Goal: Information Seeking & Learning: Learn about a topic

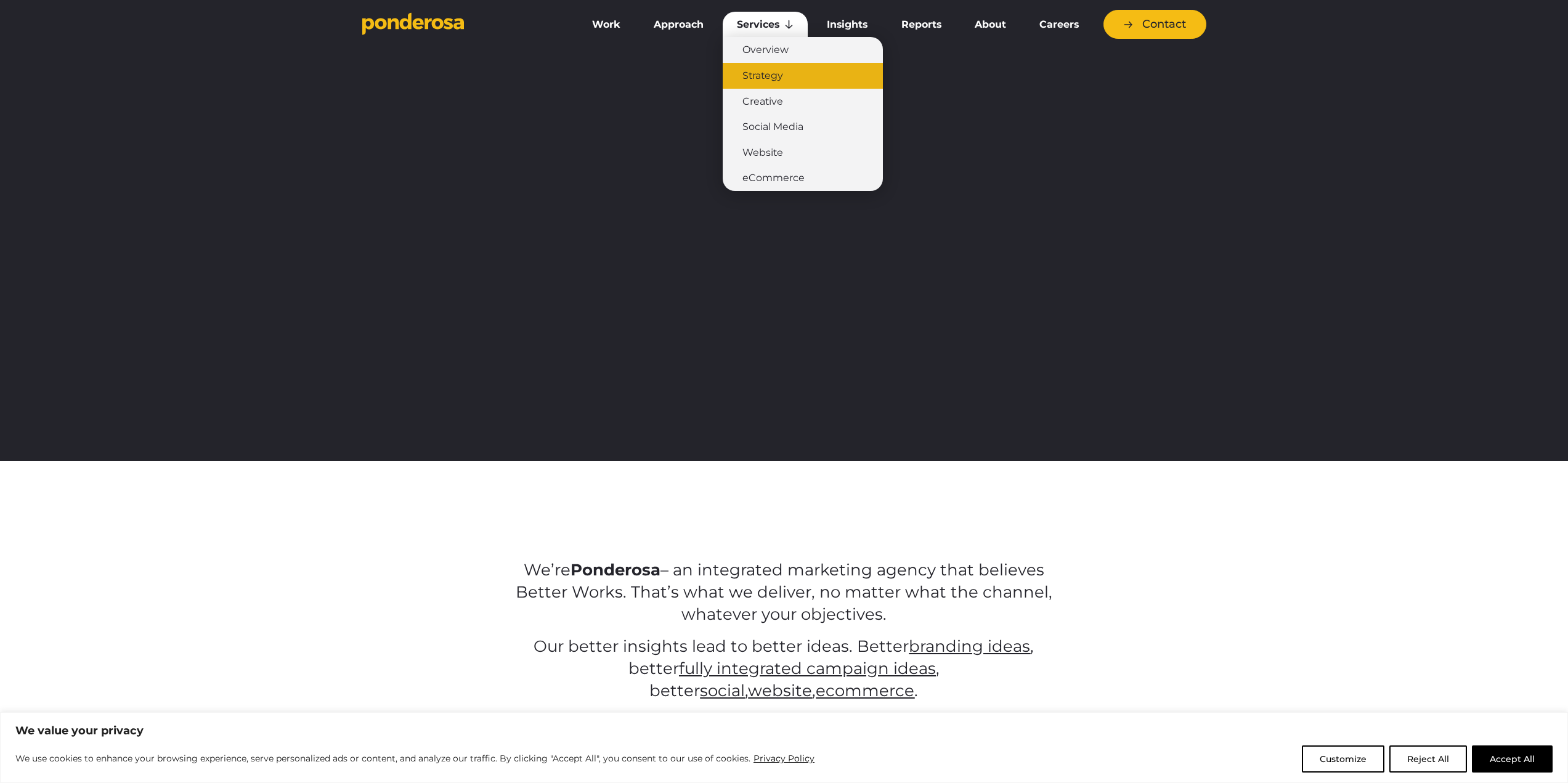
click at [766, 77] on link "Strategy" at bounding box center [803, 76] width 160 height 26
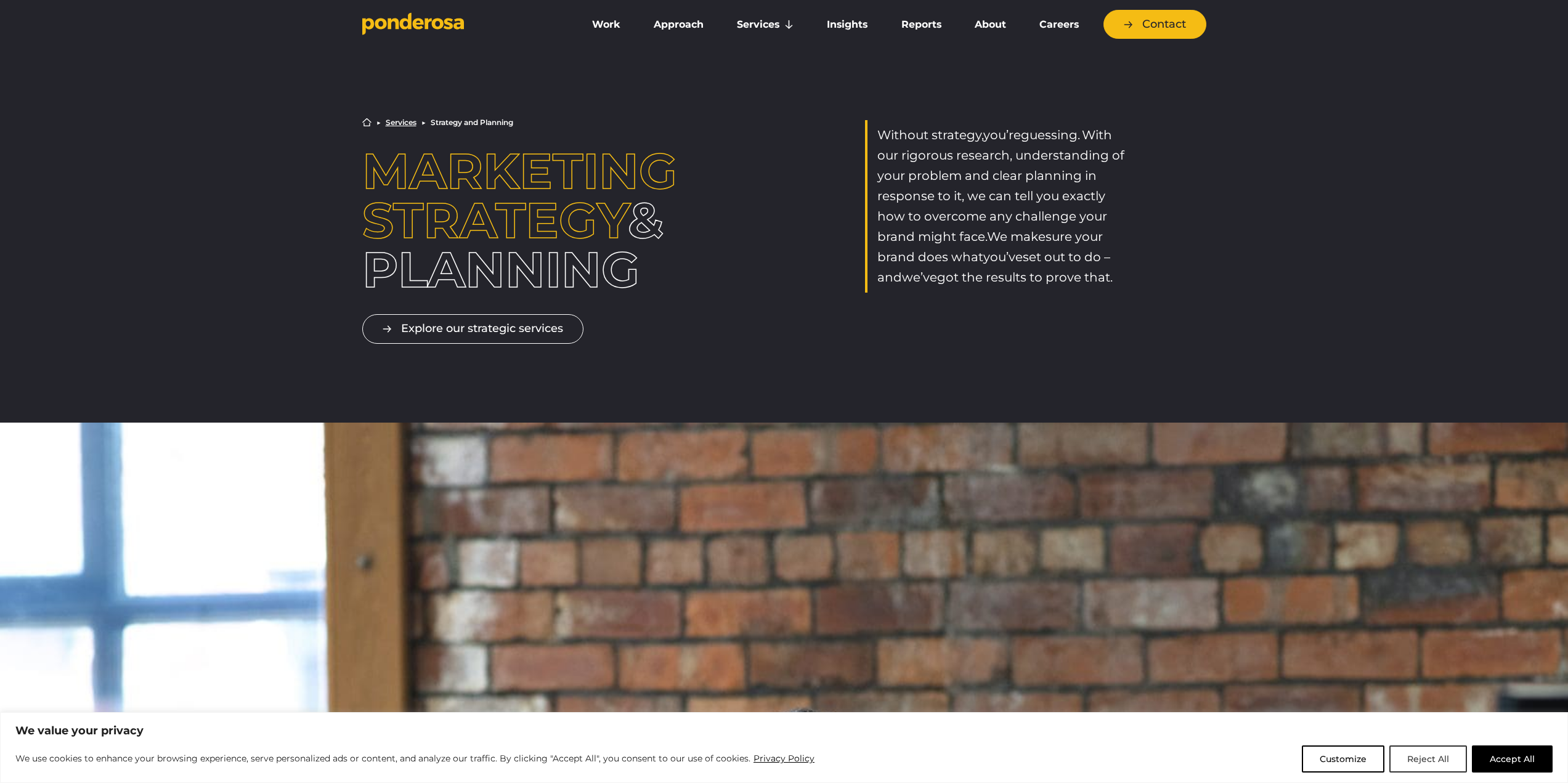
click at [1436, 763] on button "Reject All" at bounding box center [1428, 759] width 78 height 27
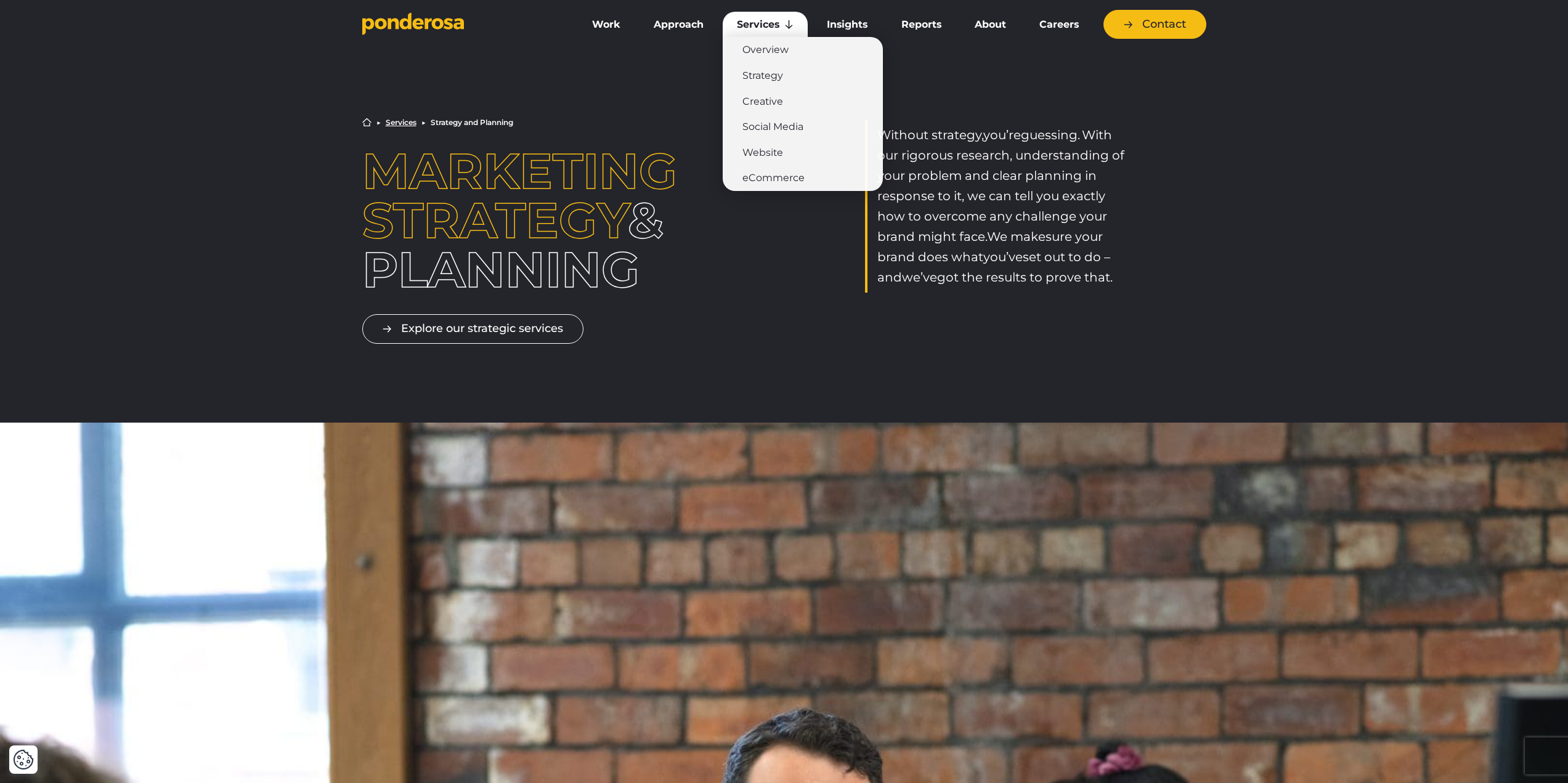
click at [761, 24] on link "Services" at bounding box center [765, 24] width 85 height 26
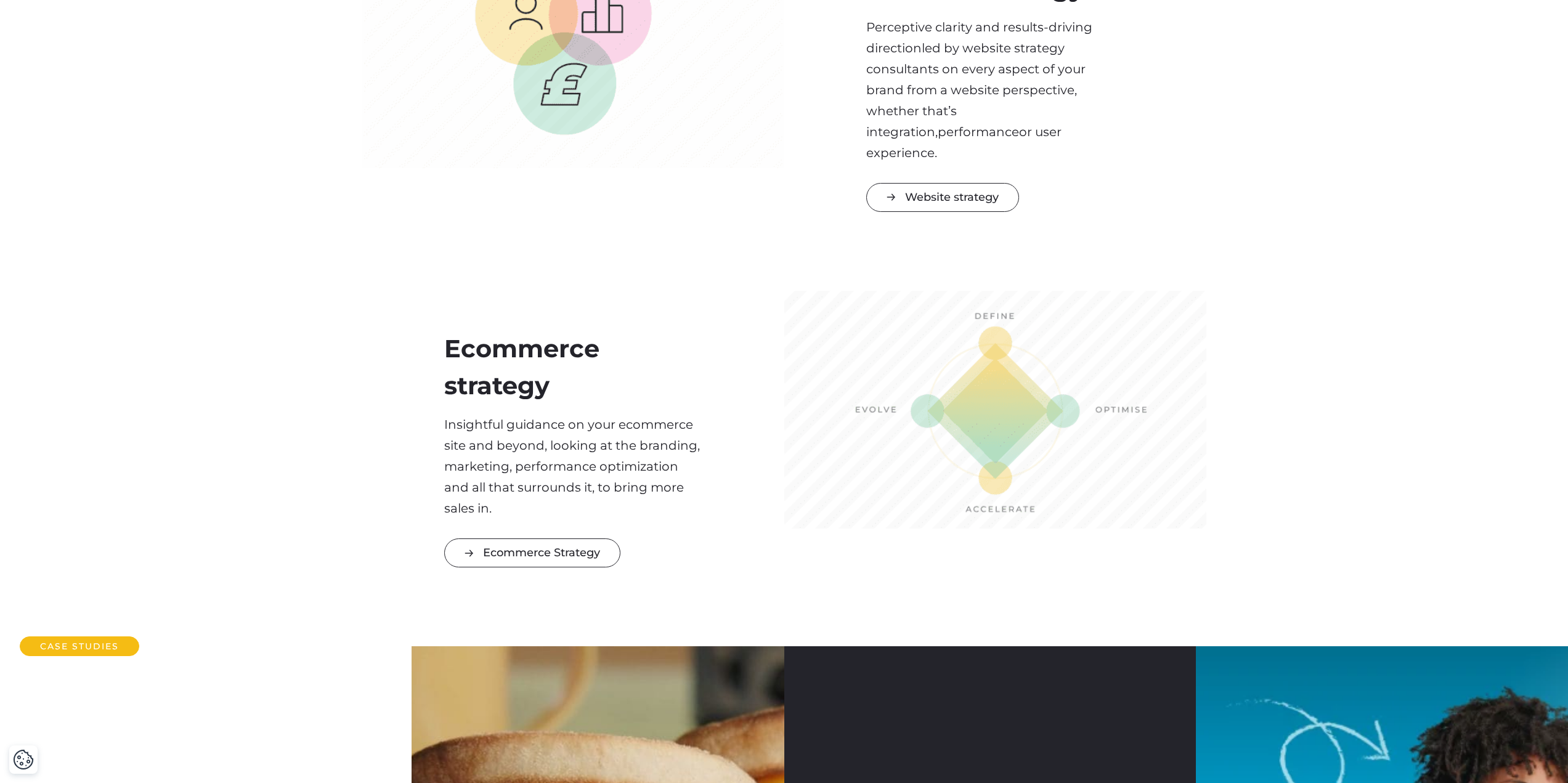
scroll to position [2874, 0]
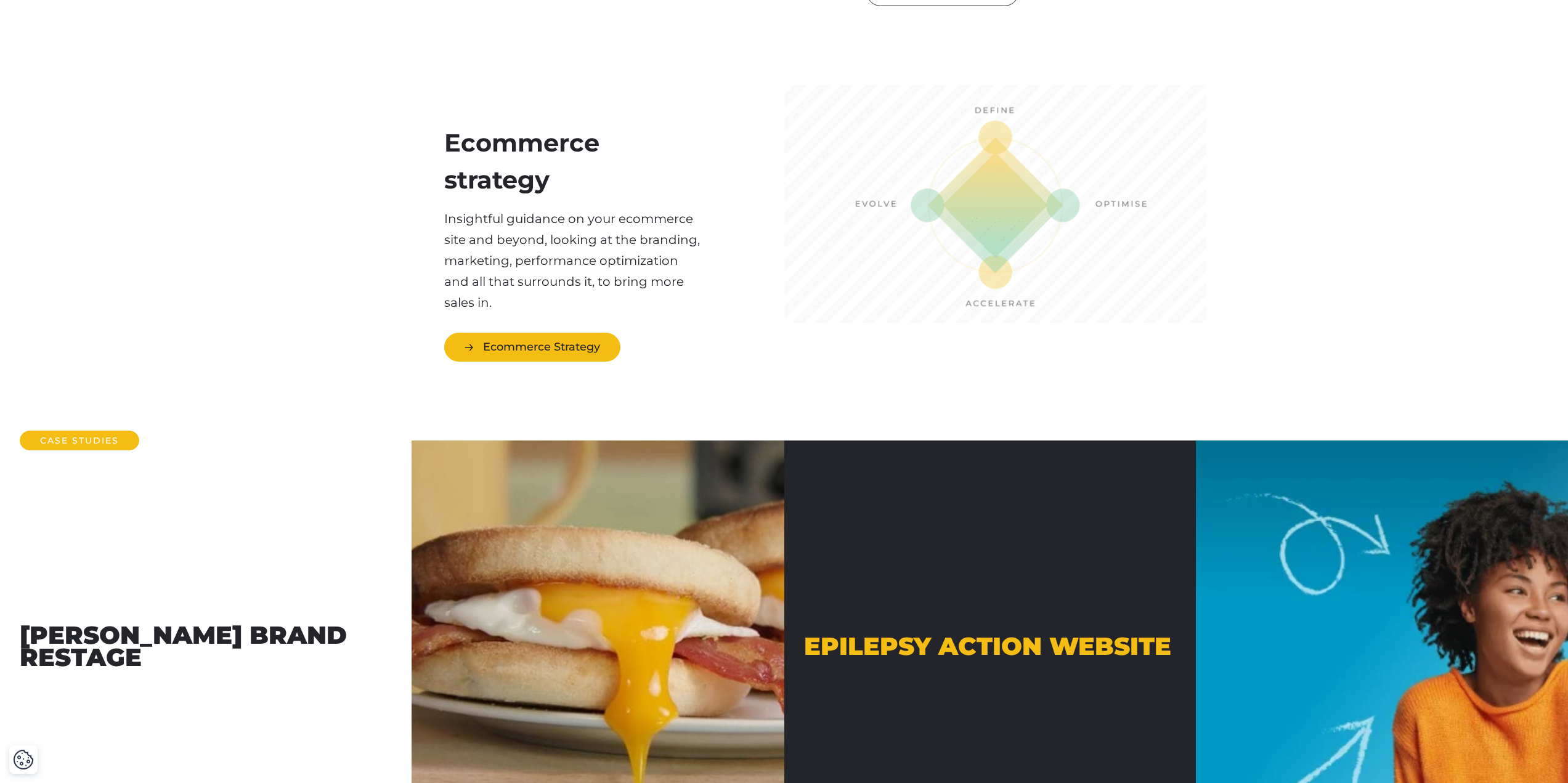
click at [482, 334] on link "Ecommerce Strategy" at bounding box center [532, 347] width 176 height 29
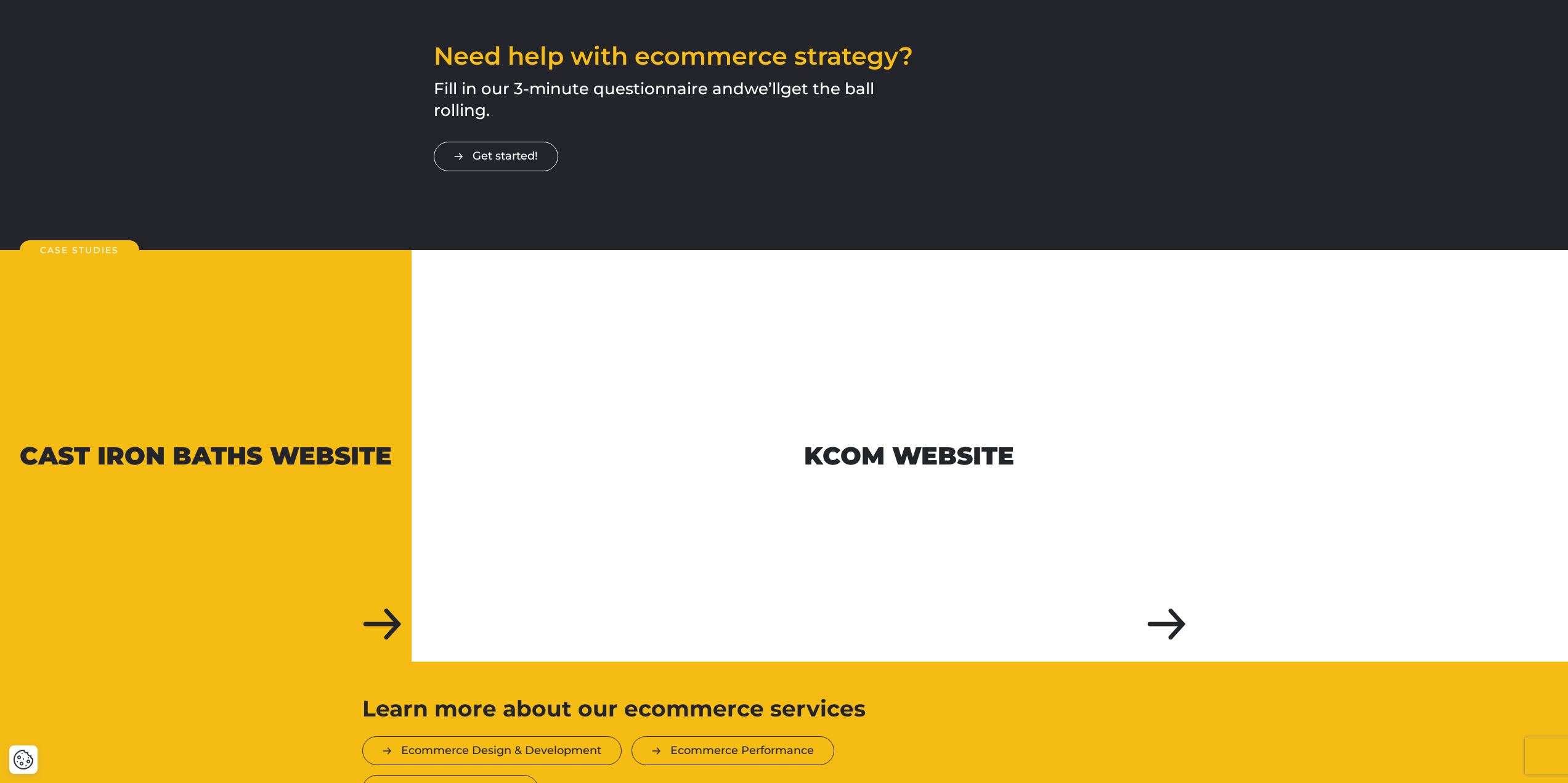
scroll to position [1232, 0]
